Goal: Task Accomplishment & Management: Manage account settings

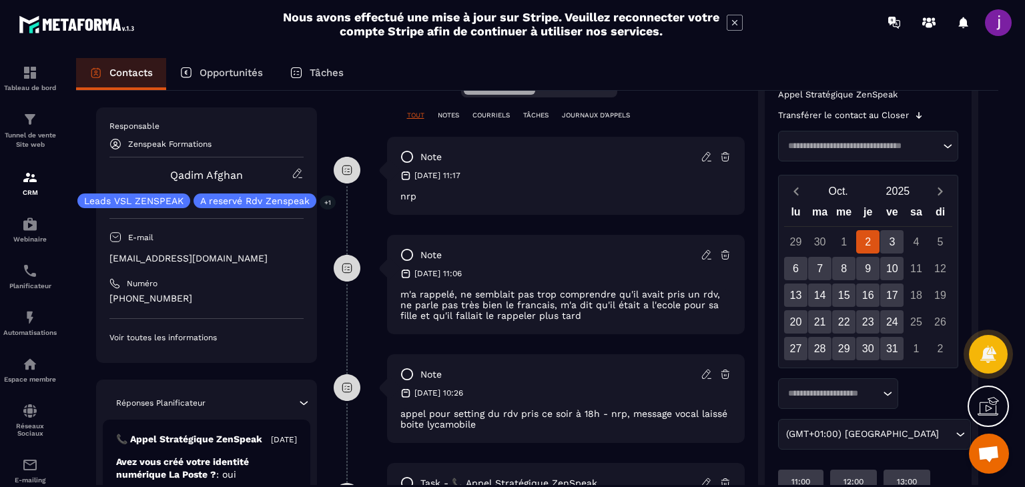
scroll to position [334, 0]
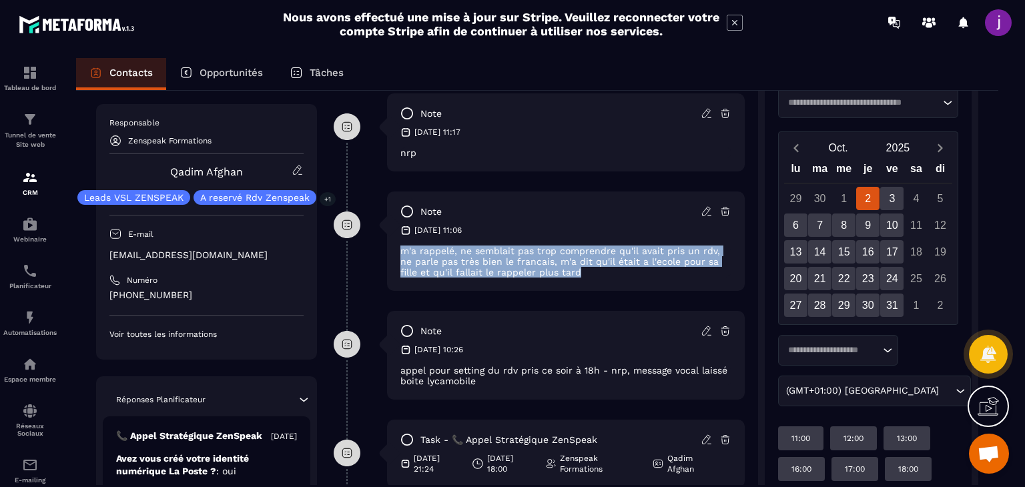
drag, startPoint x: 402, startPoint y: 254, endPoint x: 598, endPoint y: 301, distance: 201.8
click at [598, 301] on div "note [DATE] 11:06 m'a rappelé, ne semblait pas trop comprendre qu'il avait pris…" at bounding box center [539, 251] width 411 height 119
click at [606, 292] on div "note [DATE] 11:06 m'a rappelé, ne semblait pas trop comprendre qu'il avait pris…" at bounding box center [539, 251] width 411 height 119
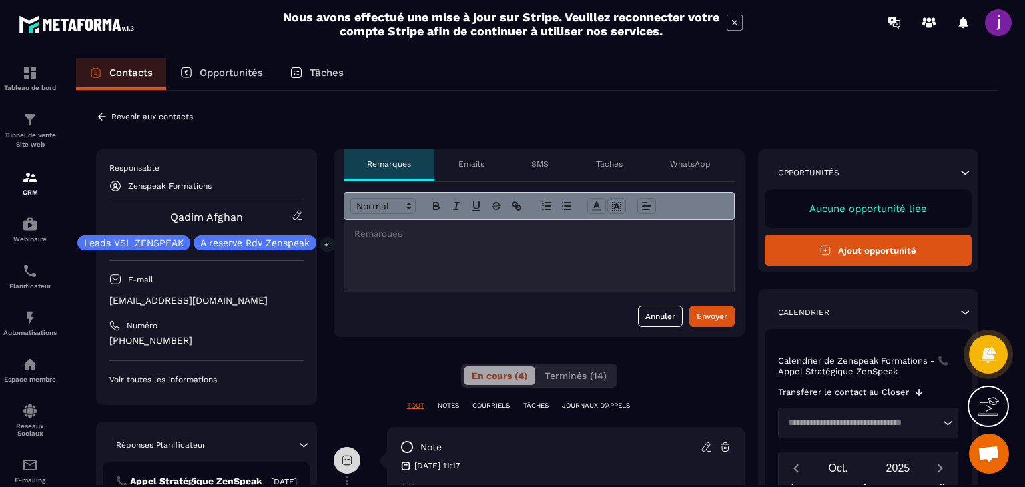
scroll to position [0, 0]
click at [590, 262] on div at bounding box center [539, 255] width 390 height 71
click at [100, 117] on icon at bounding box center [102, 116] width 8 height 7
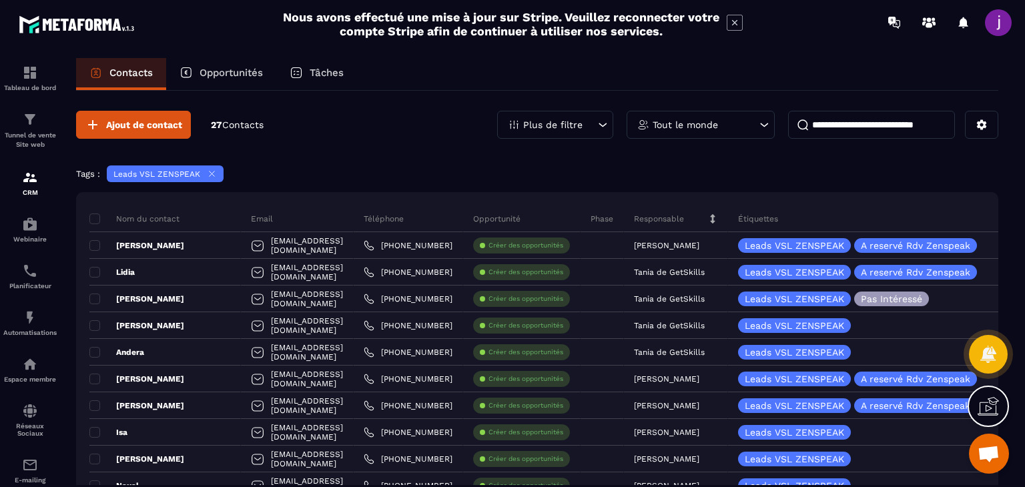
click at [875, 120] on input at bounding box center [871, 125] width 167 height 28
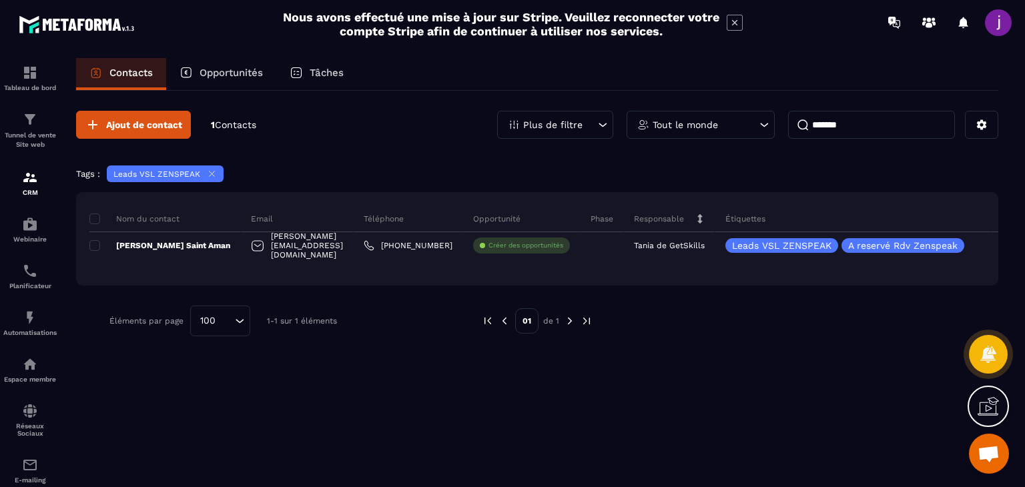
type input "********"
drag, startPoint x: 915, startPoint y: 121, endPoint x: 639, endPoint y: 120, distance: 275.6
click at [645, 120] on div "Plus de filtre Tout le monde ********" at bounding box center [747, 125] width 501 height 28
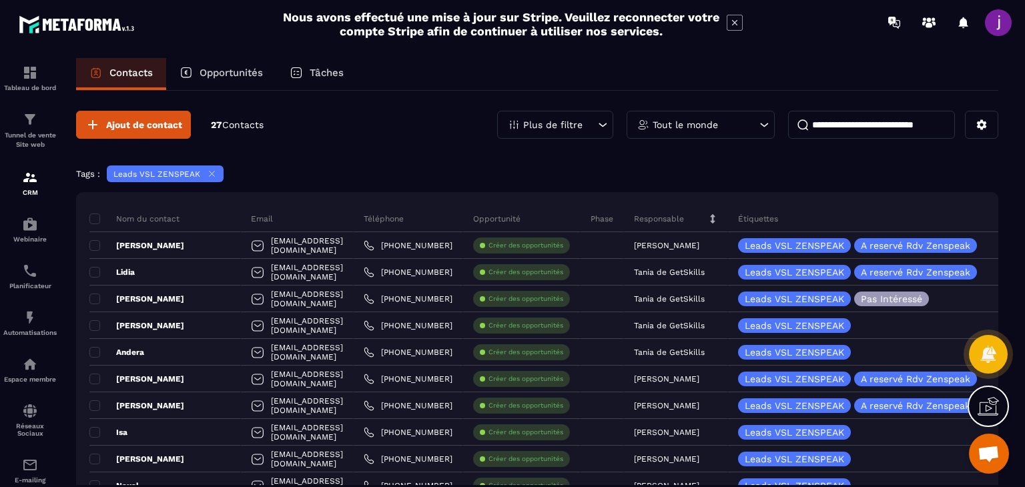
drag, startPoint x: 759, startPoint y: 168, endPoint x: 740, endPoint y: 167, distance: 19.4
click at [761, 166] on div "Tags : Leads VSL ZENSPEAK" at bounding box center [537, 175] width 922 height 20
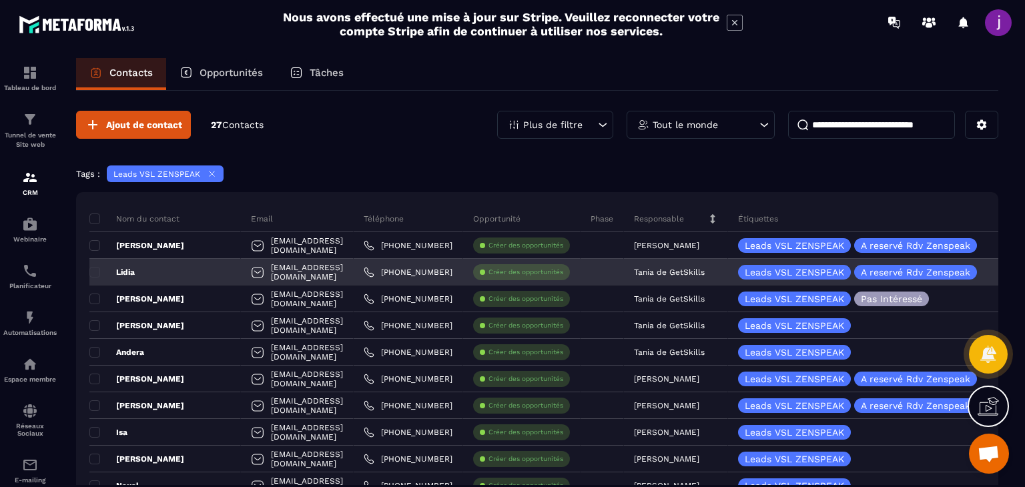
click at [702, 268] on p "Tania de GetSkills" at bounding box center [669, 272] width 71 height 9
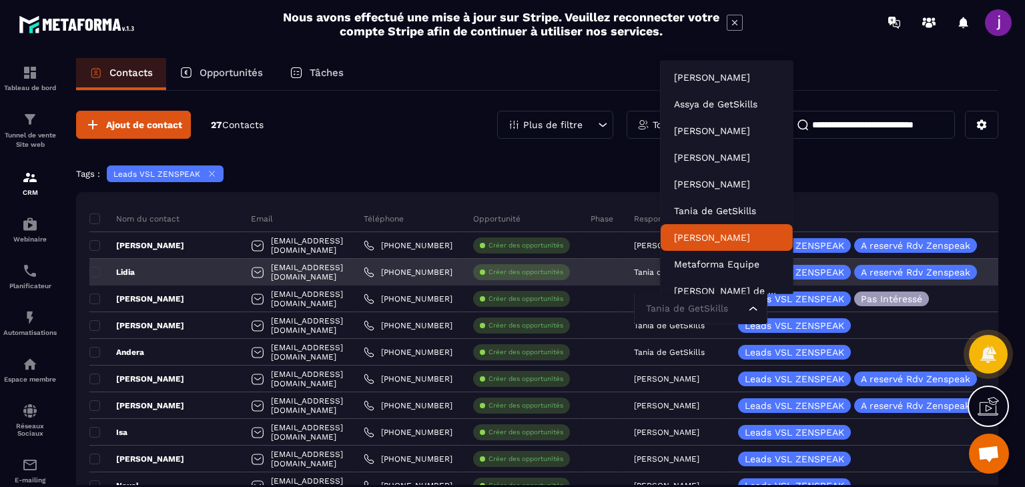
scroll to position [10, 0]
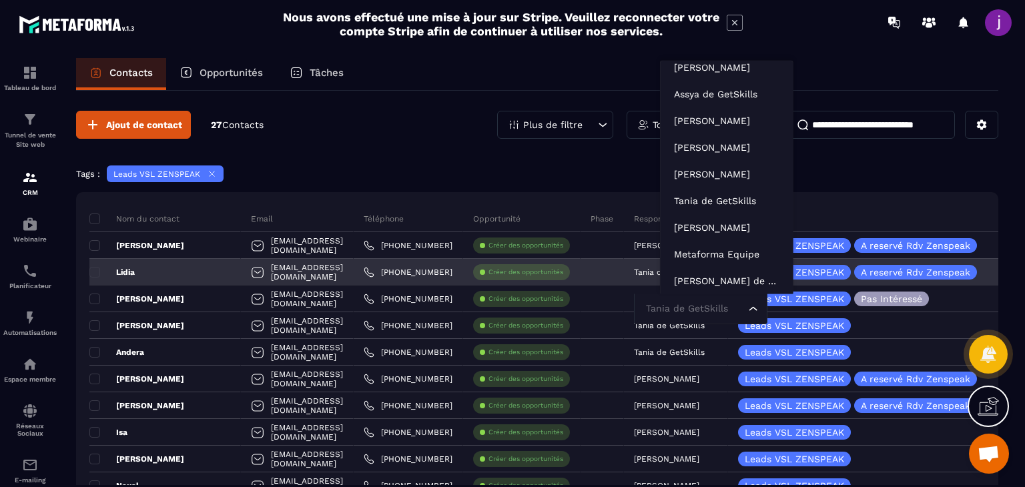
click at [708, 309] on input "Search for option" at bounding box center [694, 309] width 103 height 15
type input "*"
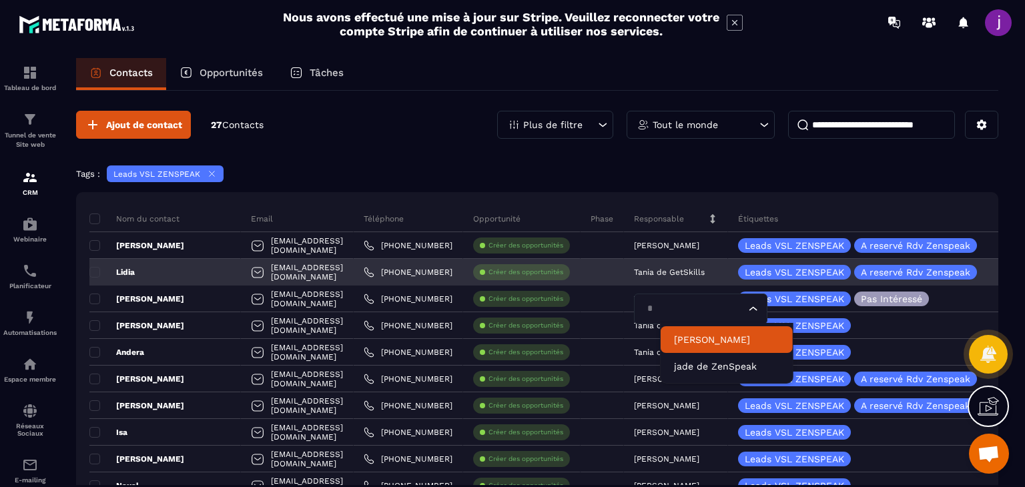
scroll to position [0, 0]
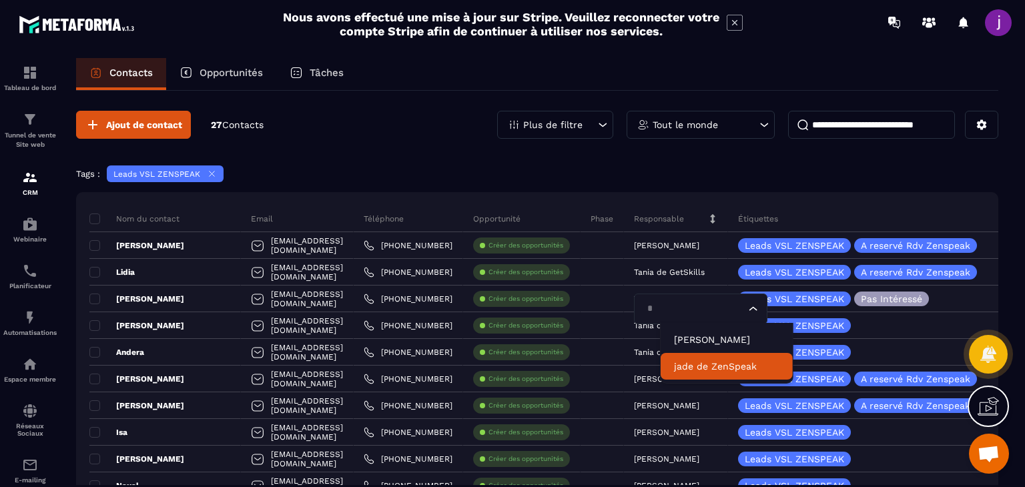
click at [721, 361] on p "jade de ZenSpeak" at bounding box center [726, 366] width 105 height 13
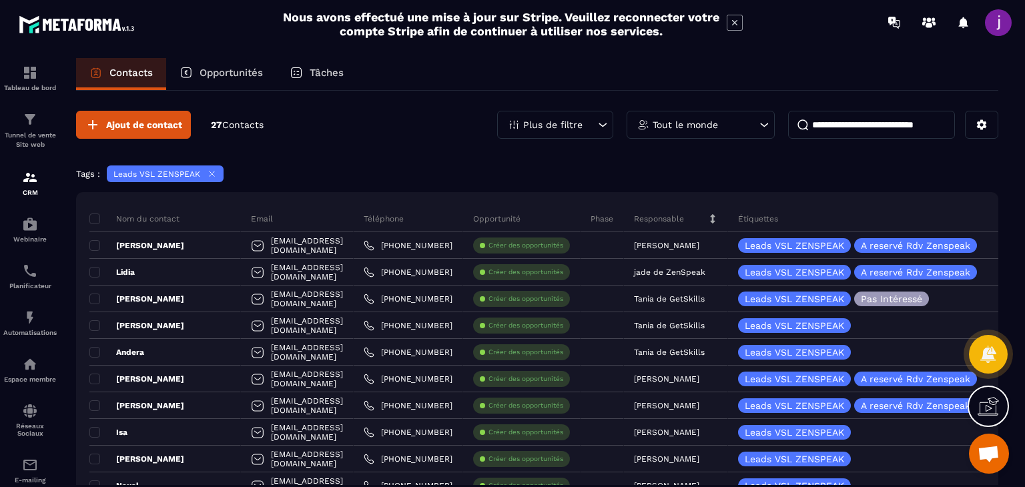
click at [992, 27] on span at bounding box center [998, 22] width 27 height 27
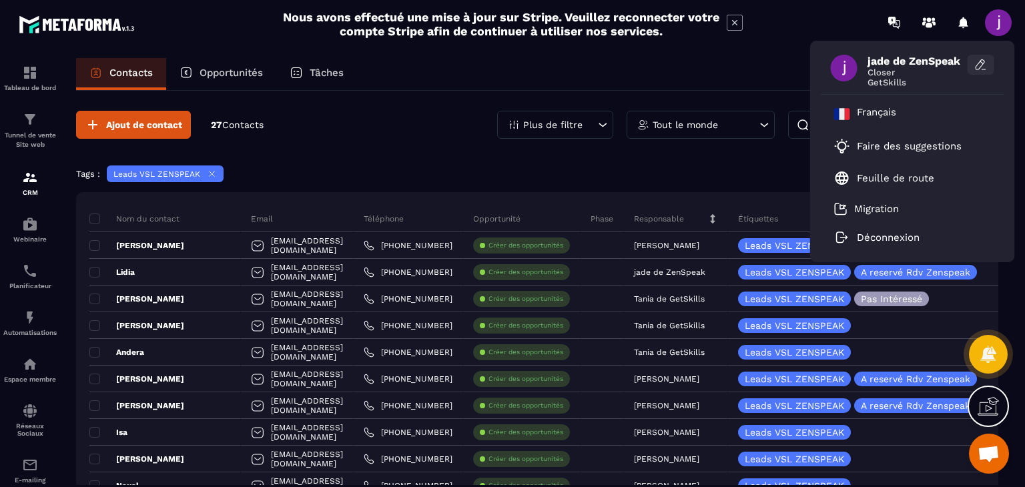
click at [978, 60] on icon at bounding box center [980, 64] width 13 height 13
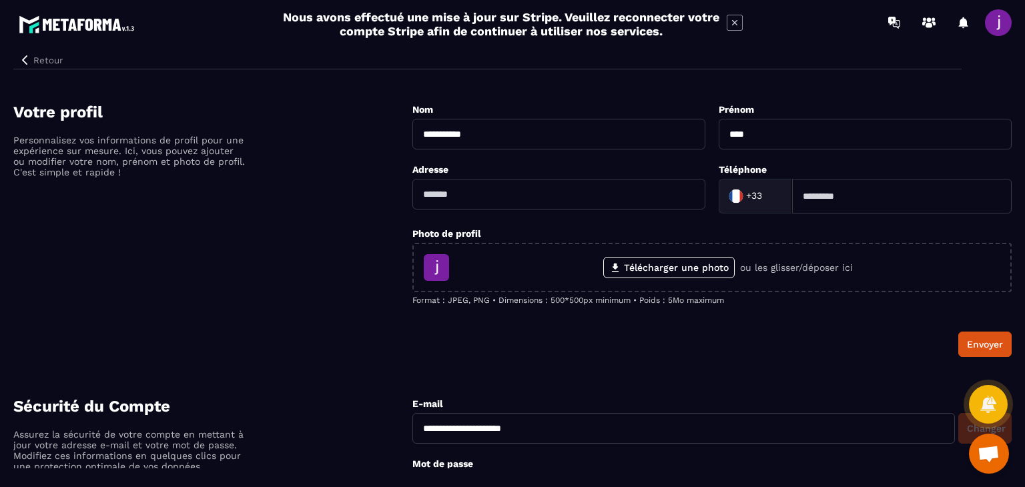
click at [731, 137] on input "****" at bounding box center [865, 134] width 293 height 31
type input "****"
click at [996, 353] on button "Envoyer" at bounding box center [984, 344] width 53 height 25
